Goal: Task Accomplishment & Management: Use online tool/utility

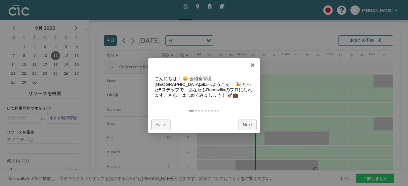
scroll to position [0, 414]
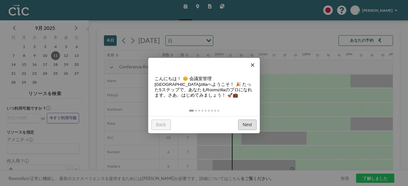
click at [243, 123] on link "Next" at bounding box center [247, 125] width 18 height 11
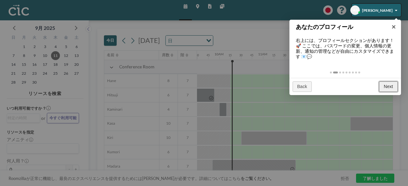
click at [387, 85] on link "Next" at bounding box center [388, 87] width 18 height 11
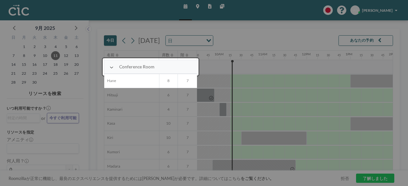
scroll to position [14, 414]
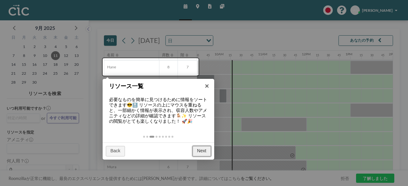
click at [196, 148] on link "Next" at bounding box center [202, 151] width 18 height 11
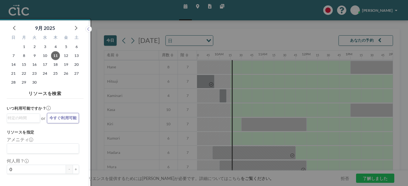
scroll to position [2, 0]
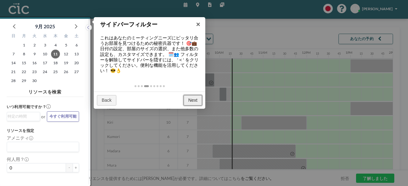
click at [195, 99] on link "Next" at bounding box center [193, 100] width 18 height 11
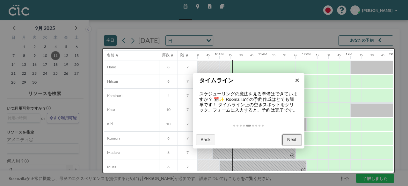
click at [293, 142] on link "Next" at bounding box center [291, 140] width 18 height 11
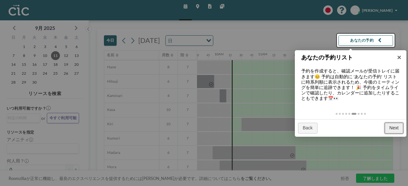
click at [388, 128] on link "Next" at bounding box center [394, 128] width 18 height 11
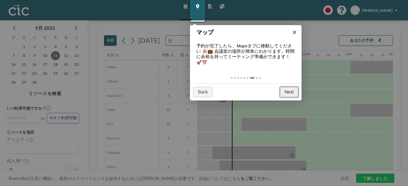
click at [291, 92] on link "Next" at bounding box center [289, 92] width 18 height 11
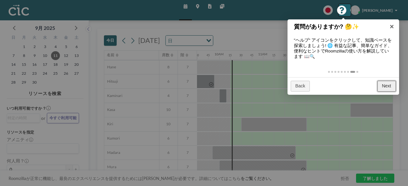
click at [388, 81] on link "Next" at bounding box center [386, 86] width 18 height 11
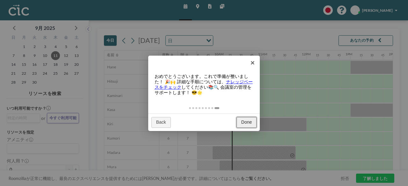
click at [247, 122] on link "Done" at bounding box center [247, 122] width 20 height 11
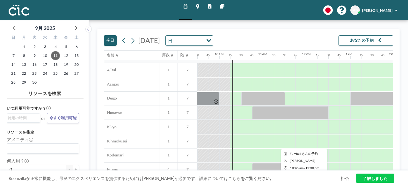
scroll to position [168, 414]
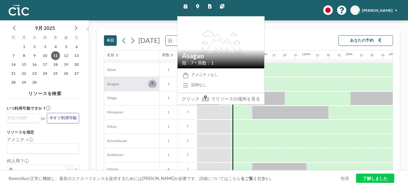
click at [155, 83] on icon at bounding box center [152, 85] width 6 height 4
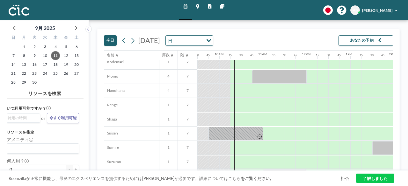
scroll to position [263, 414]
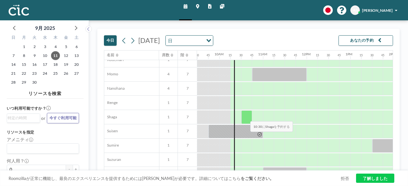
drag, startPoint x: 233, startPoint y: 117, endPoint x: 245, endPoint y: 116, distance: 12.8
click at [245, 116] on div at bounding box center [307, 117] width 1048 height 14
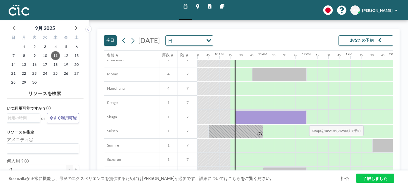
drag, startPoint x: 236, startPoint y: 115, endPoint x: 304, endPoint y: 120, distance: 68.7
click at [304, 120] on div at bounding box center [270, 118] width 71 height 14
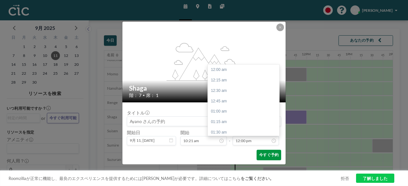
scroll to position [502, 0]
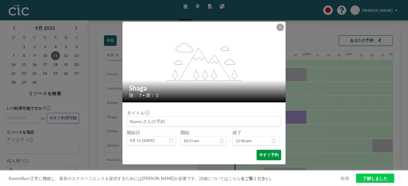
click at [263, 155] on button "今すぐ予約" at bounding box center [269, 155] width 25 height 11
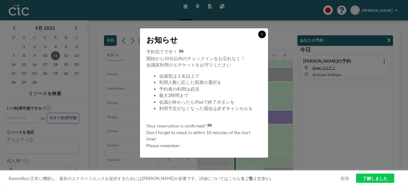
click at [262, 32] on button at bounding box center [262, 35] width 8 height 8
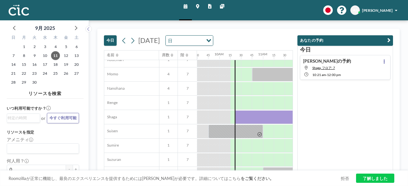
click at [367, 172] on div "Roomzillaが正常に機能し、最良のエクスペリエンスを提供するためにはクッキーが必要です。詳細についてはこちら をご覧ください。 拒否 了解しました" at bounding box center [204, 179] width 408 height 16
click at [365, 175] on link "了解しました" at bounding box center [375, 179] width 38 height 10
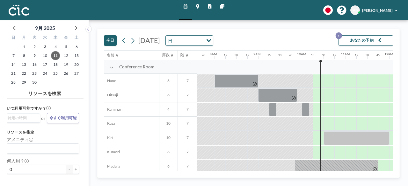
scroll to position [0, 414]
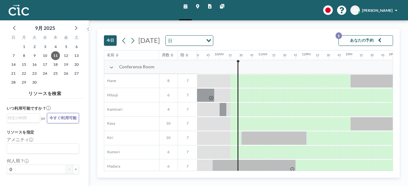
click at [363, 60] on div "15" at bounding box center [366, 55] width 11 height 9
